Goal: Find specific page/section: Find specific page/section

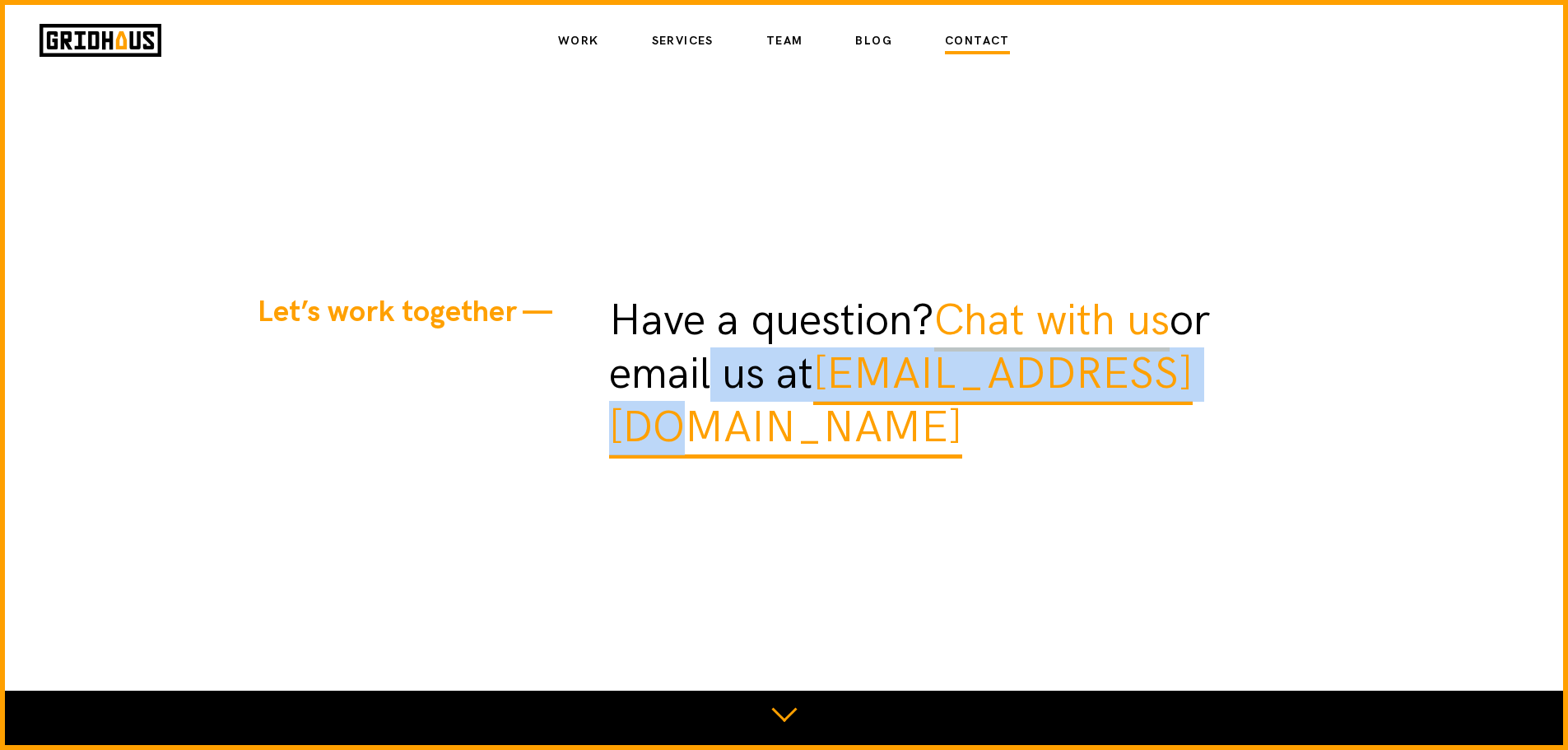
drag, startPoint x: 1221, startPoint y: 398, endPoint x: 666, endPoint y: 404, distance: 555.0
click at [697, 410] on p "Have a question? Chat with us or email us at [EMAIL_ADDRESS][DOMAIN_NAME]" at bounding box center [960, 375] width 702 height 160
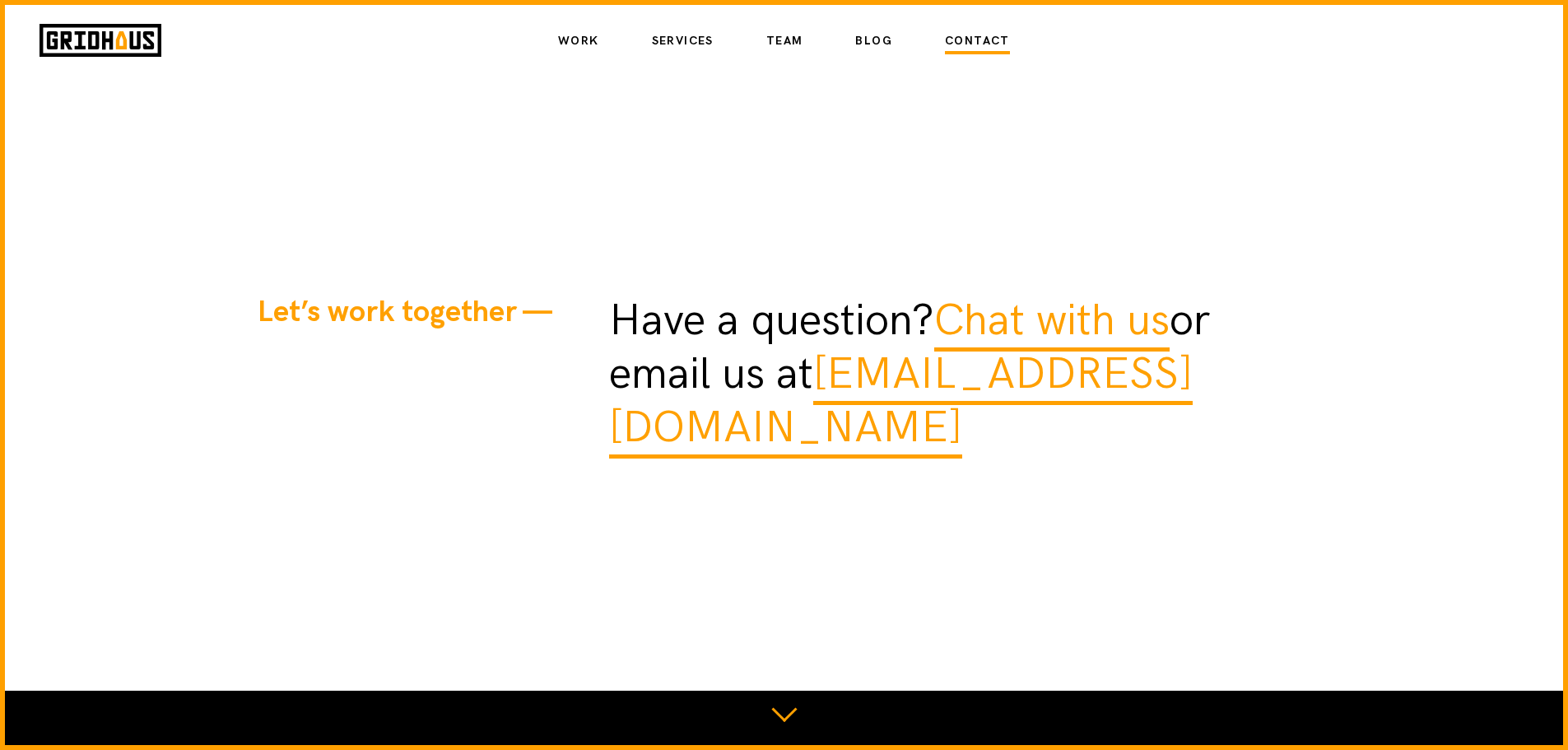
click at [351, 354] on h1 "Let’s work together" at bounding box center [434, 360] width 351 height 130
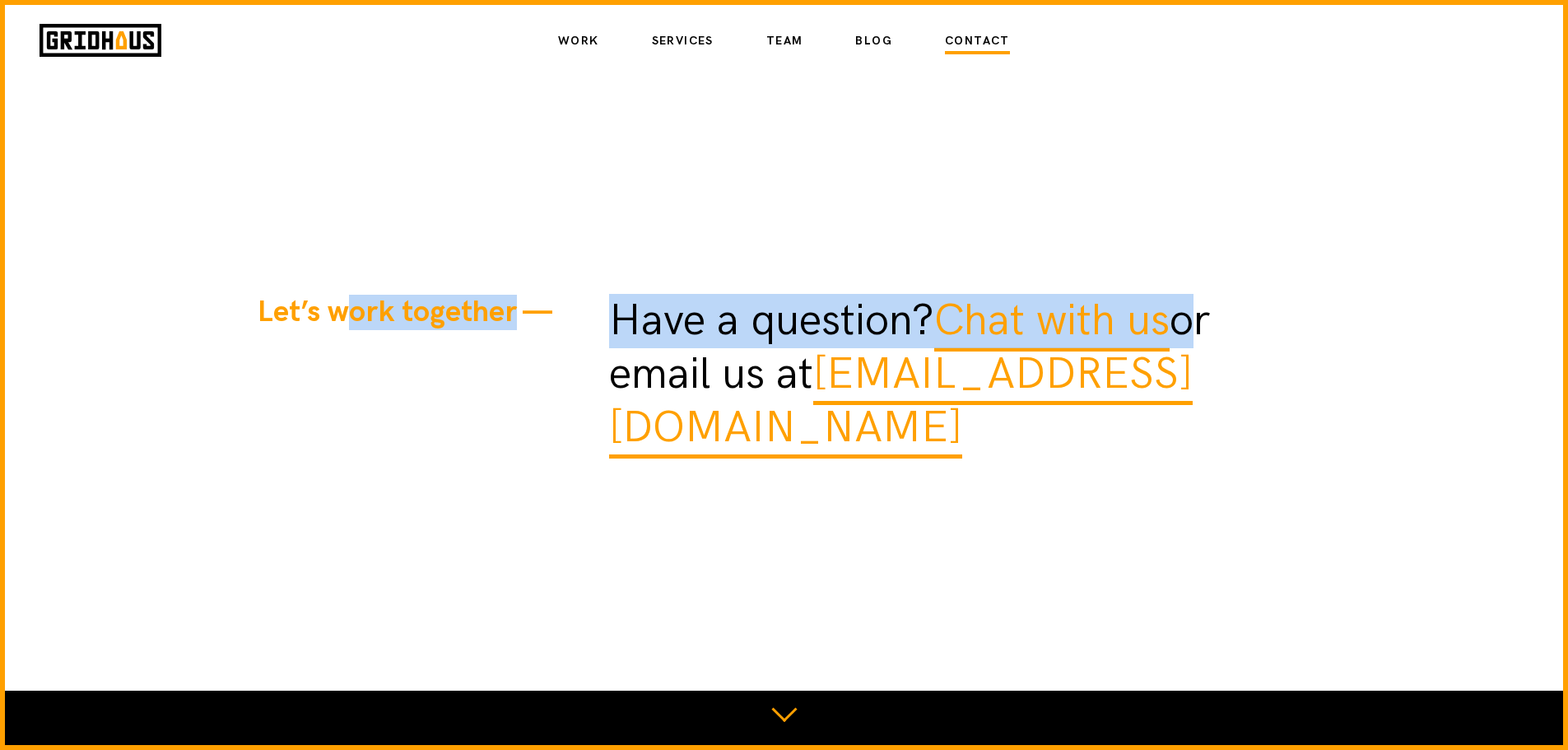
drag, startPoint x: 339, startPoint y: 337, endPoint x: 1209, endPoint y: 387, distance: 871.4
click at [1200, 355] on div "Let’s work together Have a question? Chat with us or email us at [EMAIL_ADDRESS…" at bounding box center [785, 375] width 1054 height 160
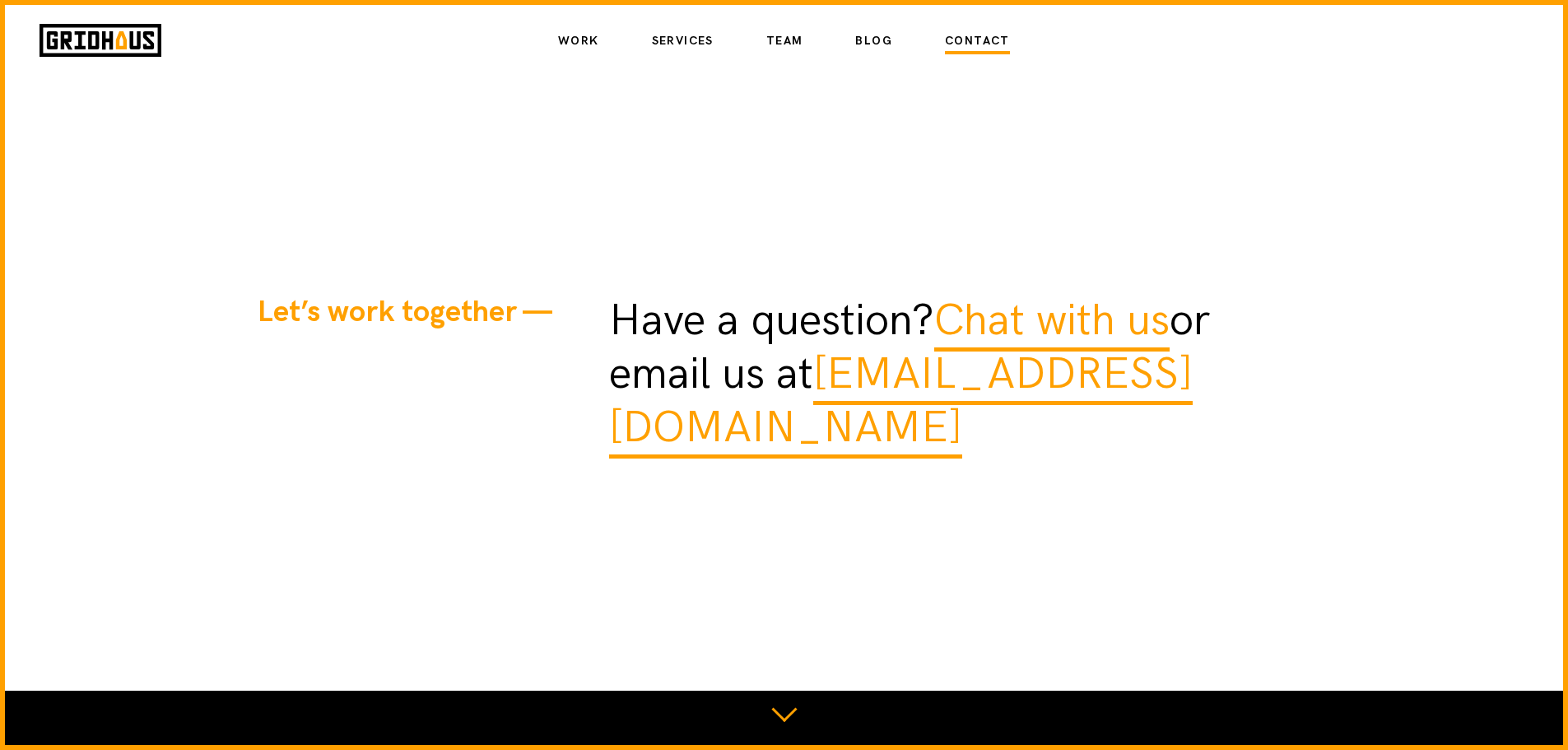
drag, startPoint x: 1247, startPoint y: 477, endPoint x: 1233, endPoint y: 471, distance: 15.2
click at [1238, 473] on section "Let’s work together Have a question? Chat with us or email us at [EMAIL_ADDRESS…" at bounding box center [784, 375] width 1568 height 750
click at [588, 40] on link "Work" at bounding box center [578, 40] width 41 height 28
